Goal: Information Seeking & Learning: Learn about a topic

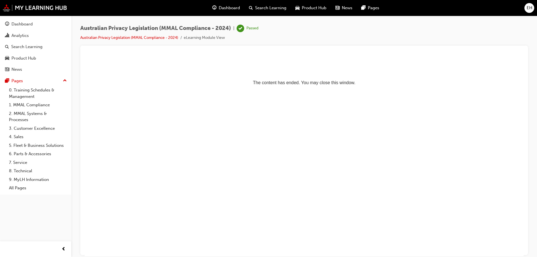
click at [223, 4] on div "Dashboard" at bounding box center [226, 7] width 37 height 11
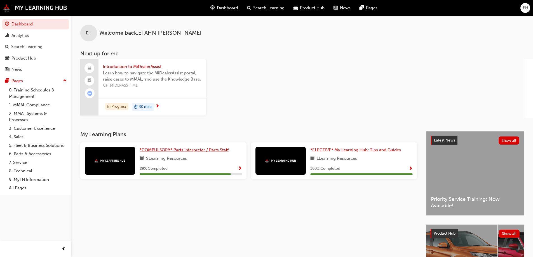
click at [222, 151] on span "*COMPULSORY* Parts Interpreter / Parts Staff" at bounding box center [184, 149] width 89 height 5
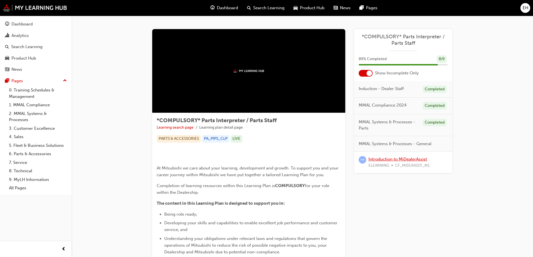
click at [392, 159] on link "Introduction to MiDealerAssist" at bounding box center [397, 159] width 58 height 5
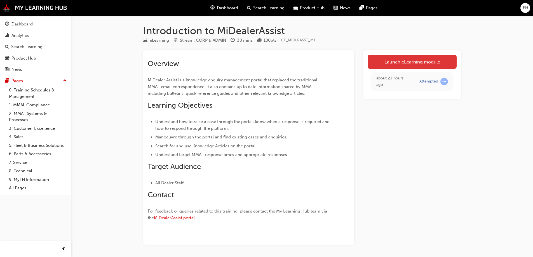
click at [390, 60] on link "Launch eLearning module" at bounding box center [411, 62] width 89 height 14
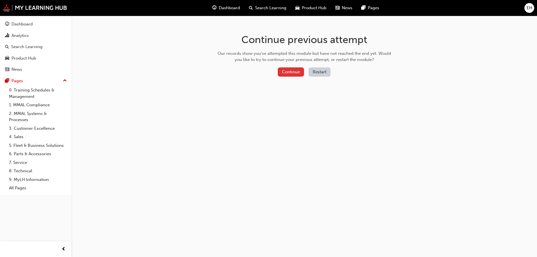
click at [294, 74] on button "Continue" at bounding box center [291, 71] width 26 height 9
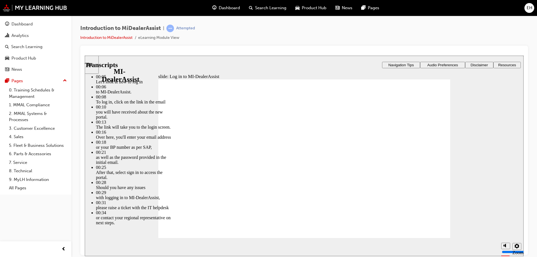
click at [479, 190] on div "slide: Log in to MI-DealerAssist Player controls unavailable until video has pl…" at bounding box center [304, 155] width 439 height 201
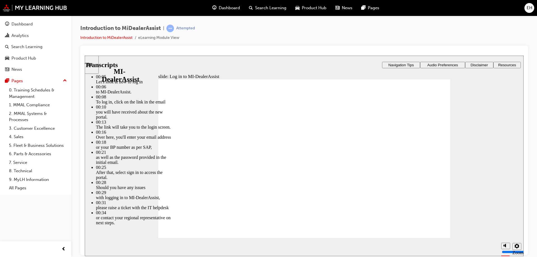
click at [149, 216] on div "slide: Log in to MI-DealerAssist Player controls unavailable until video has pl…" at bounding box center [304, 155] width 439 height 201
type input "42"
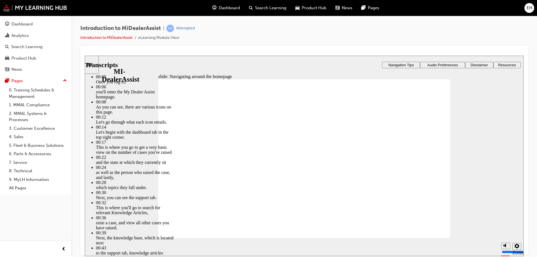
type input "144"
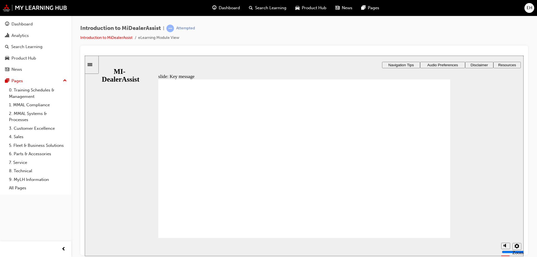
radio input "true"
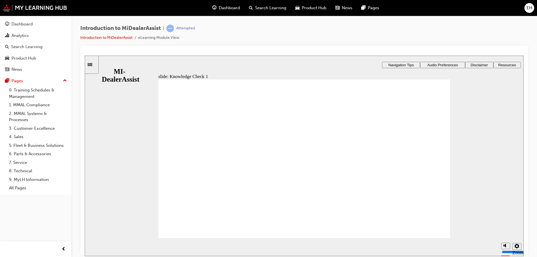
radio input "true"
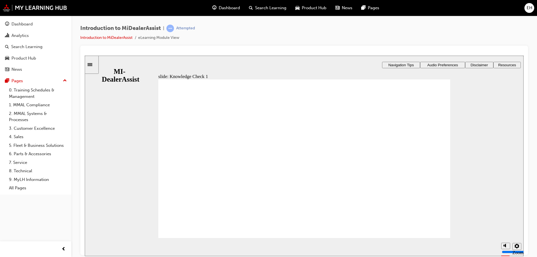
radio input "false"
radio input "true"
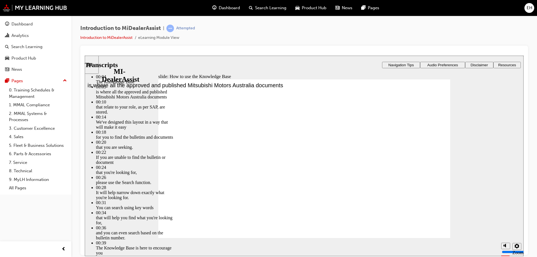
type input "51"
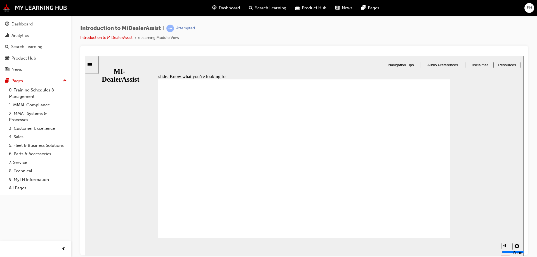
drag, startPoint x: 179, startPoint y: 213, endPoint x: 187, endPoint y: 212, distance: 8.2
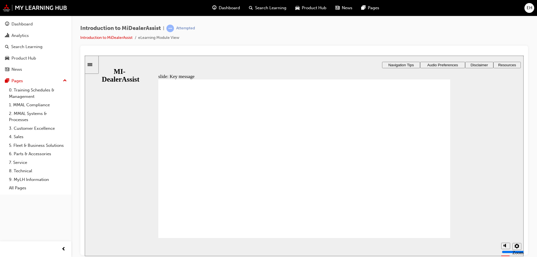
radio input "true"
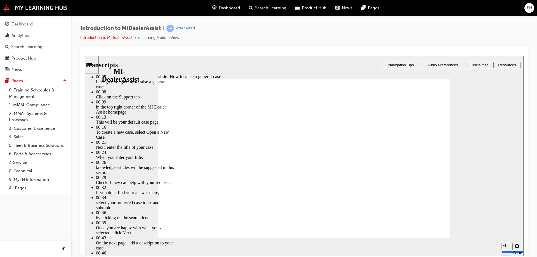
type input "85"
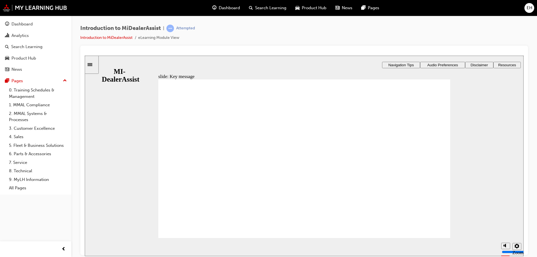
checkbox input "true"
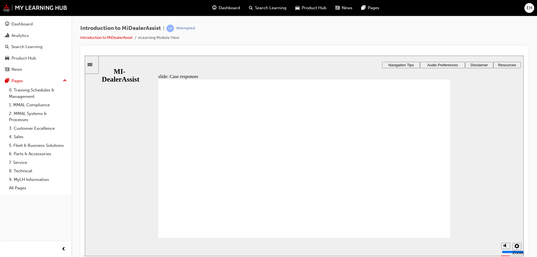
radio input "true"
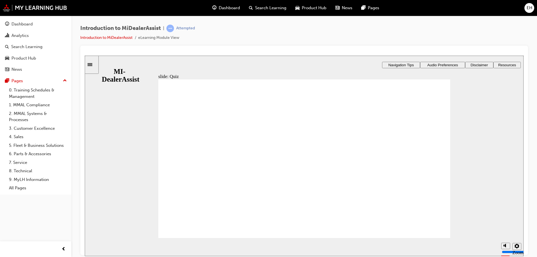
radio input "false"
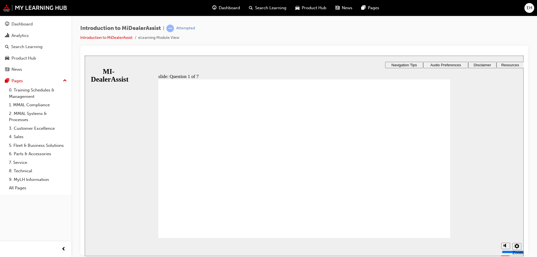
radio input "false"
radio input "true"
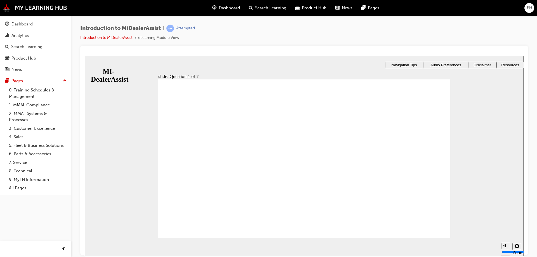
radio input "true"
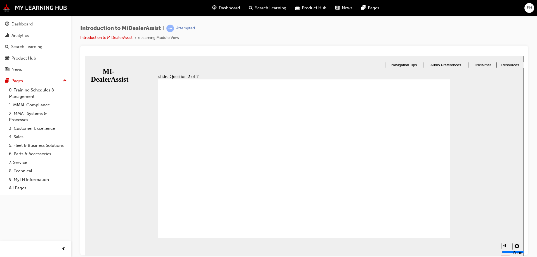
radio input "true"
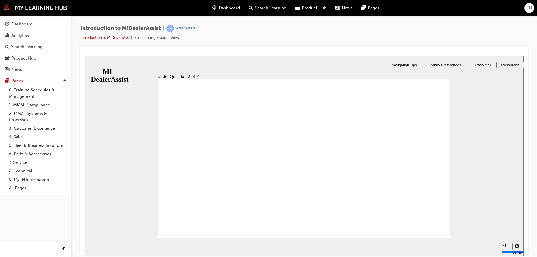
radio input "true"
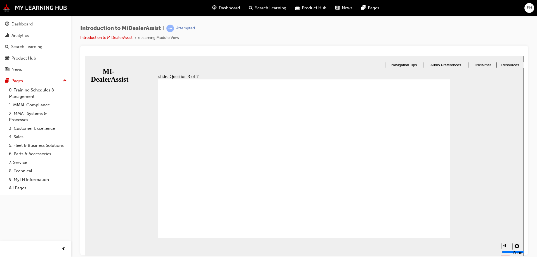
click at [363, 154] on div "slide: Question 4 of 7 Support tab Knowledge Base Notifications Cases Awaiting …" at bounding box center [304, 176] width 439 height 243
drag, startPoint x: 388, startPoint y: 209, endPoint x: 387, endPoint y: 171, distance: 37.2
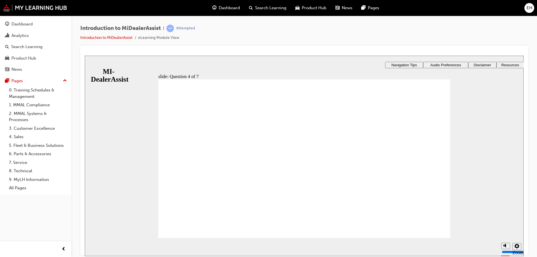
drag, startPoint x: 207, startPoint y: 222, endPoint x: 202, endPoint y: 223, distance: 5.7
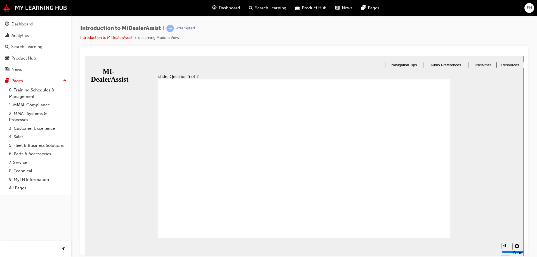
radio input "true"
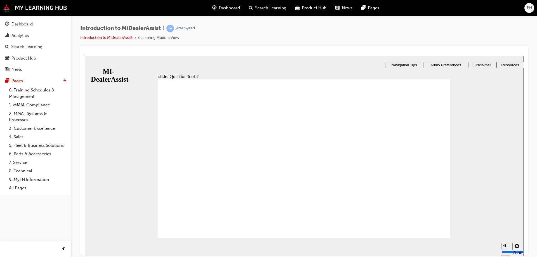
checkbox input "true"
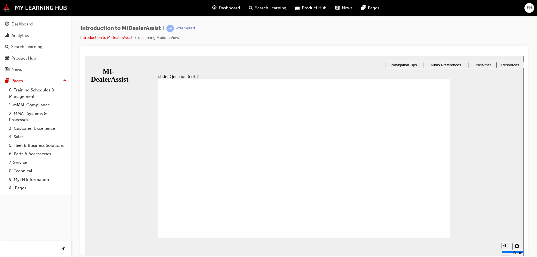
radio input "true"
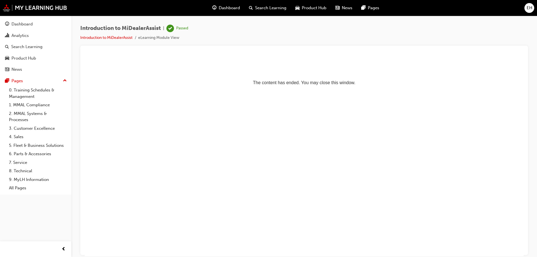
click at [221, 10] on span "Dashboard" at bounding box center [229, 8] width 21 height 6
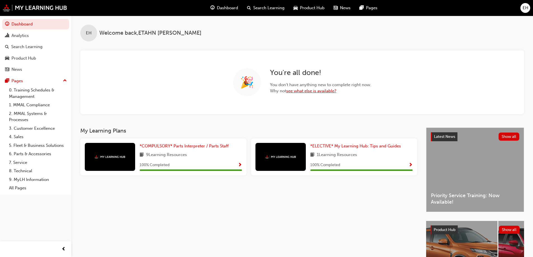
click at [300, 93] on link "see what else is available?" at bounding box center [311, 90] width 50 height 5
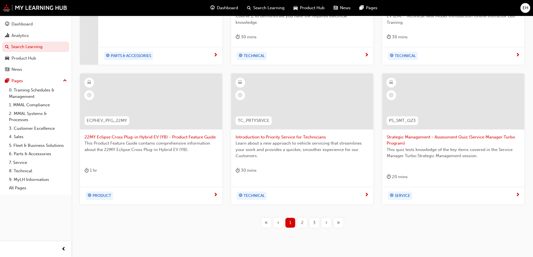
scroll to position [212, 0]
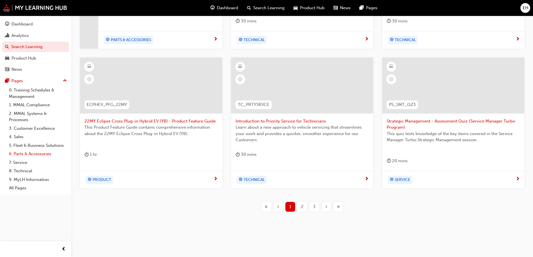
click at [23, 153] on link "6. Parts & Accessories" at bounding box center [38, 154] width 62 height 9
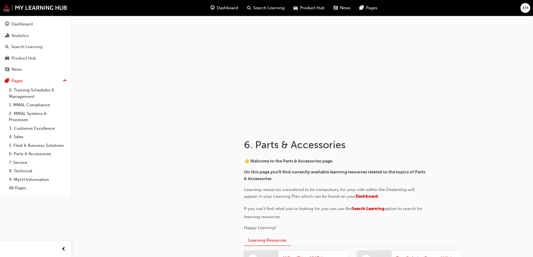
click at [520, 8] on div "EH" at bounding box center [525, 8] width 10 height 10
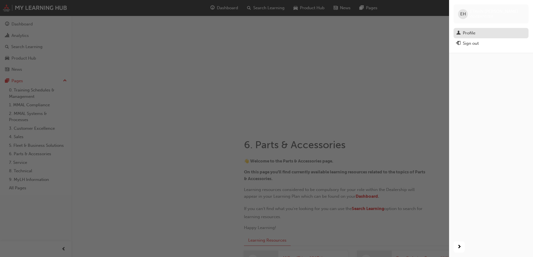
click at [476, 29] on link "Profile" at bounding box center [490, 33] width 75 height 10
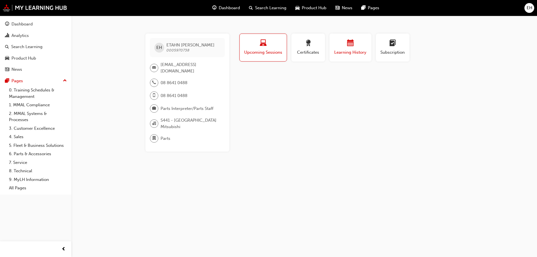
click at [359, 51] on span "Learning History" at bounding box center [351, 52] width 34 height 6
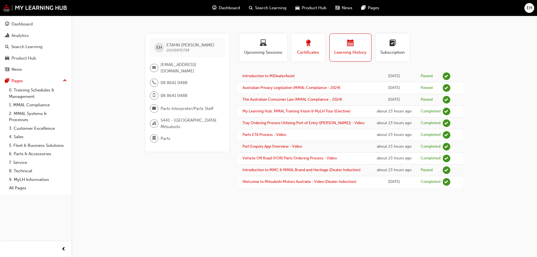
click at [313, 52] on span "Certificates" at bounding box center [308, 52] width 25 height 6
